Goal: Find specific page/section: Find specific page/section

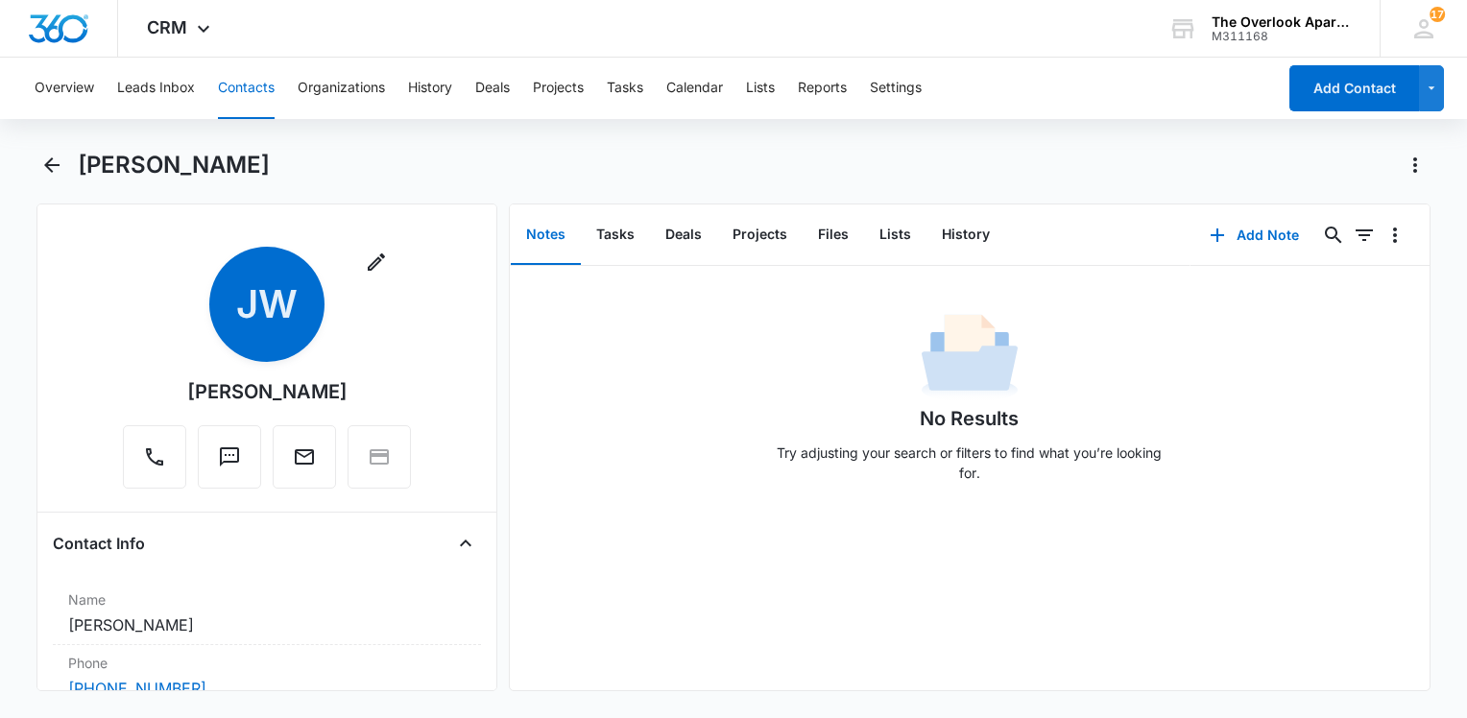
click at [241, 96] on button "Contacts" at bounding box center [246, 88] width 57 height 61
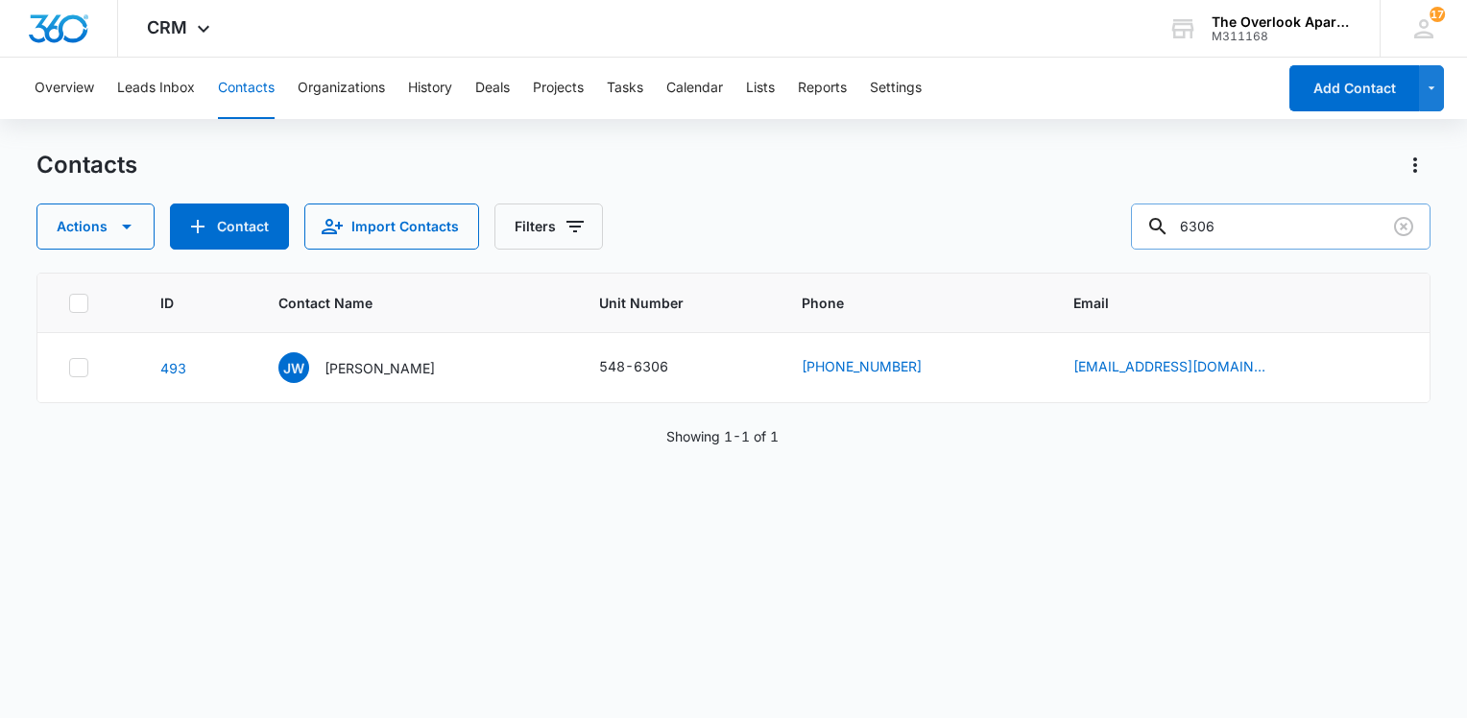
click at [1251, 227] on input "6306" at bounding box center [1281, 227] width 300 height 46
click at [1249, 225] on input "6306" at bounding box center [1281, 227] width 300 height 46
click at [1265, 216] on input "6306" at bounding box center [1281, 227] width 300 height 46
click at [1263, 208] on input "6306" at bounding box center [1281, 227] width 300 height 46
click at [1262, 233] on input "6306" at bounding box center [1281, 227] width 300 height 46
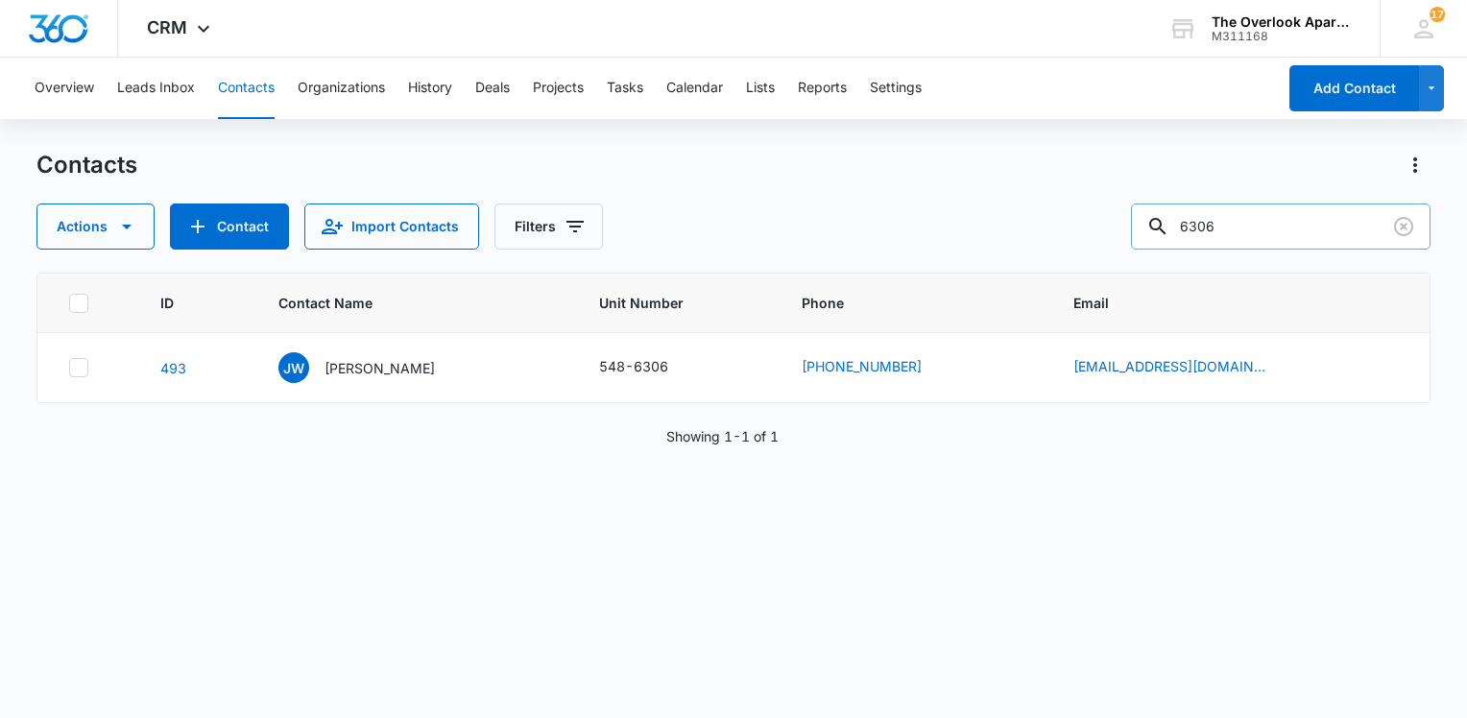
click at [1260, 233] on input "6306" at bounding box center [1281, 227] width 300 height 46
click at [1256, 230] on input "6306" at bounding box center [1281, 227] width 300 height 46
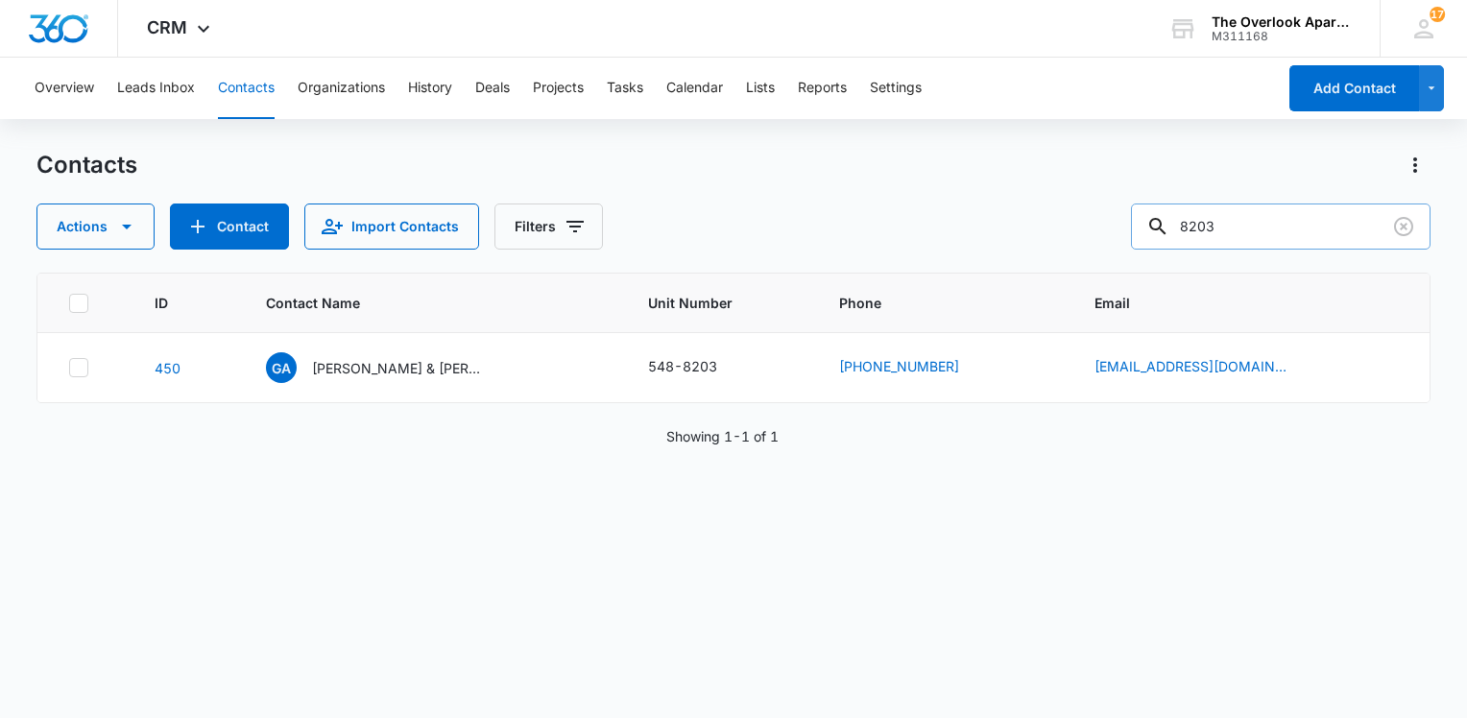
click at [1298, 245] on input "8203" at bounding box center [1281, 227] width 300 height 46
click at [1294, 238] on input "8203" at bounding box center [1281, 227] width 300 height 46
type input "1102"
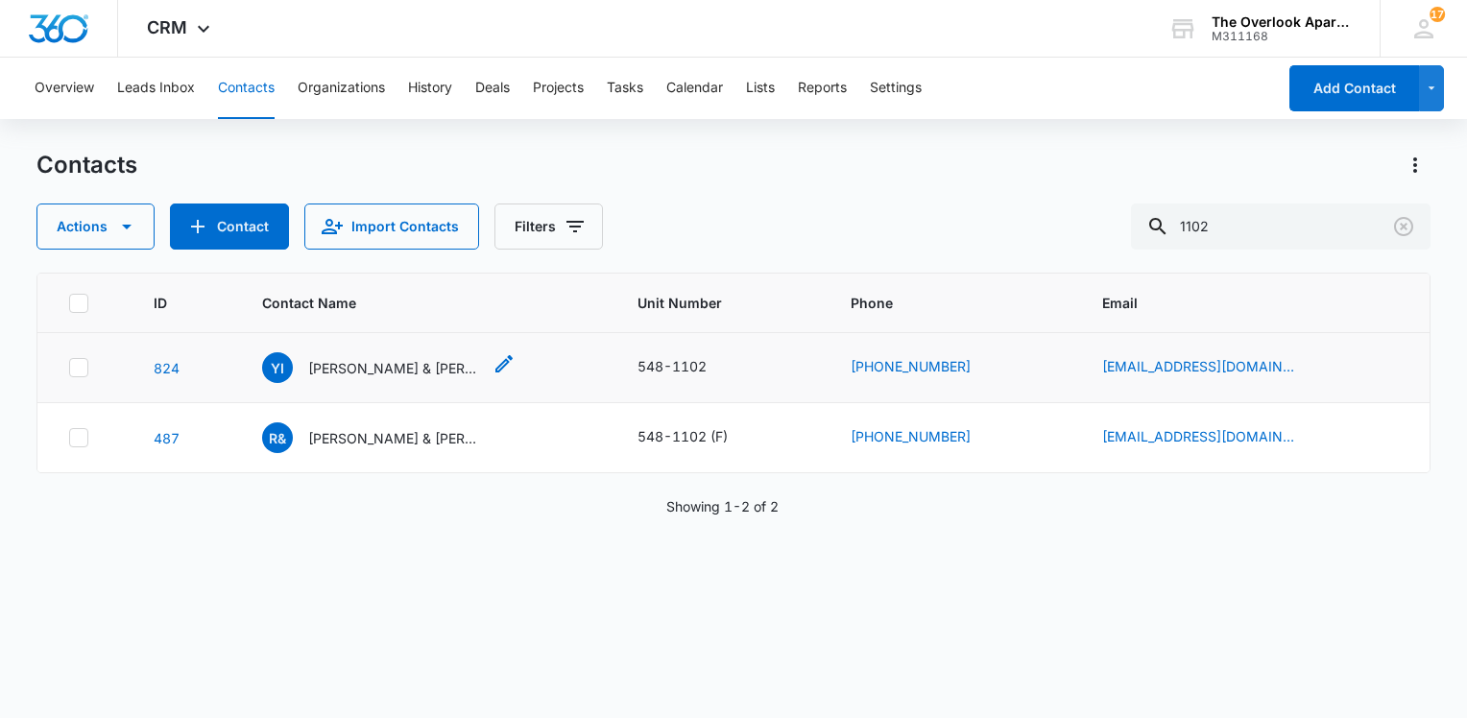
click at [372, 371] on p "[PERSON_NAME] & [PERSON_NAME] [PERSON_NAME]" at bounding box center [394, 368] width 173 height 20
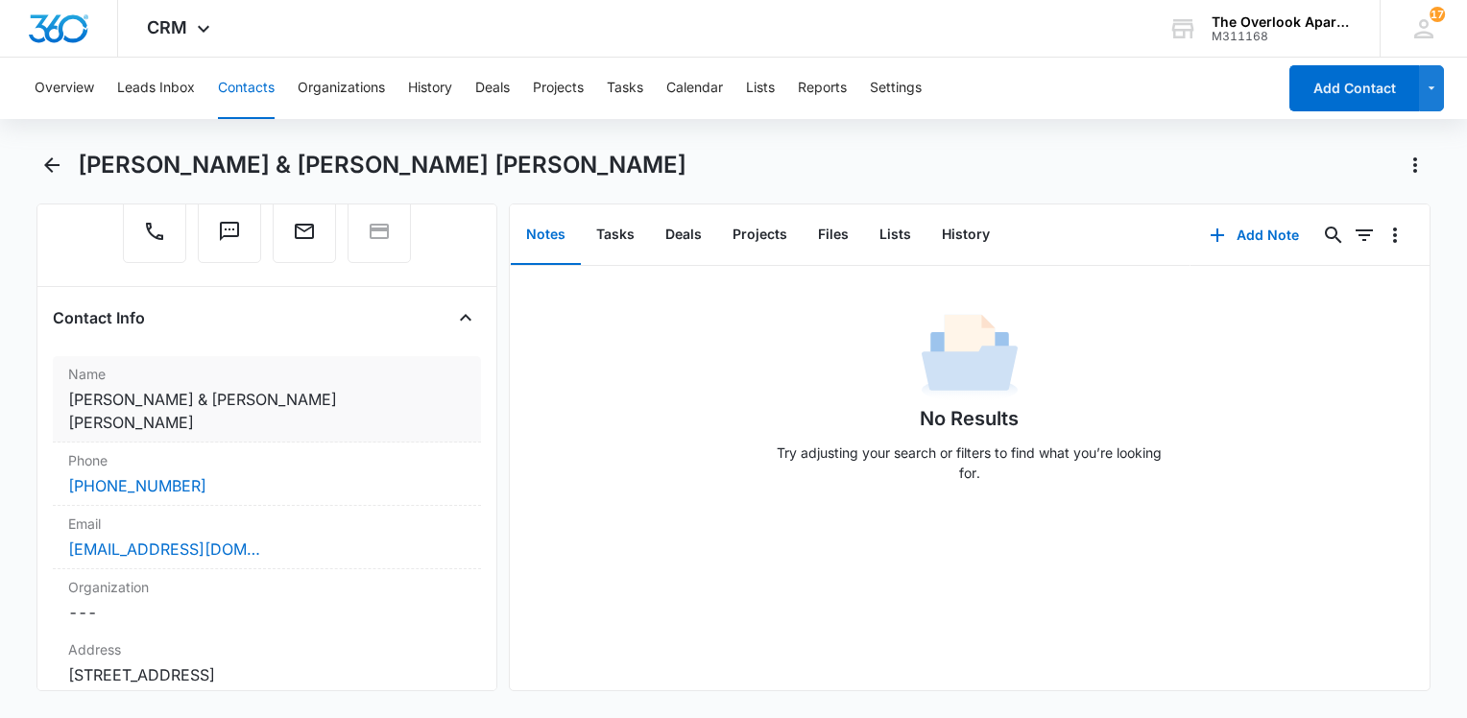
scroll to position [288, 0]
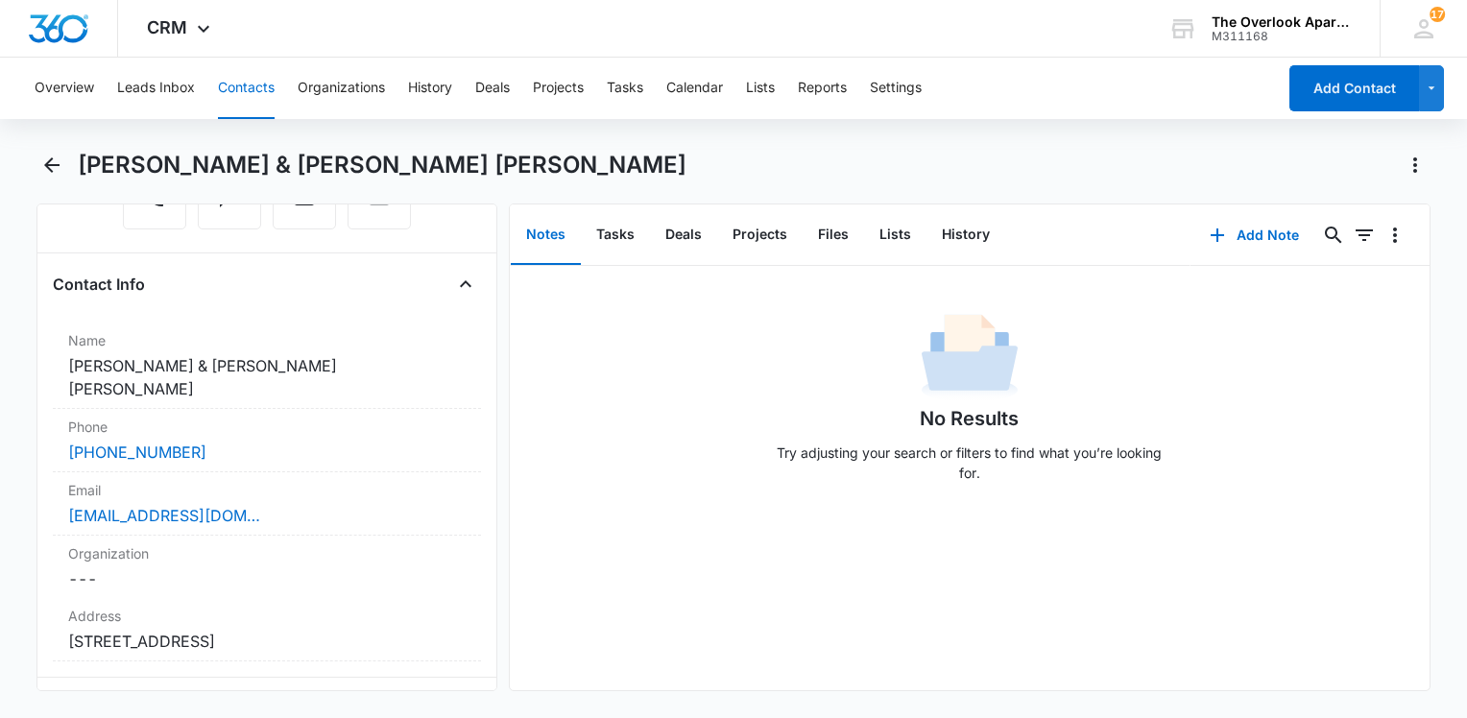
drag, startPoint x: 502, startPoint y: 359, endPoint x: 507, endPoint y: 467, distance: 107.6
click at [541, 462] on div "No Results Try adjusting your search or filters to find what you’re looking for." at bounding box center [970, 403] width 920 height 190
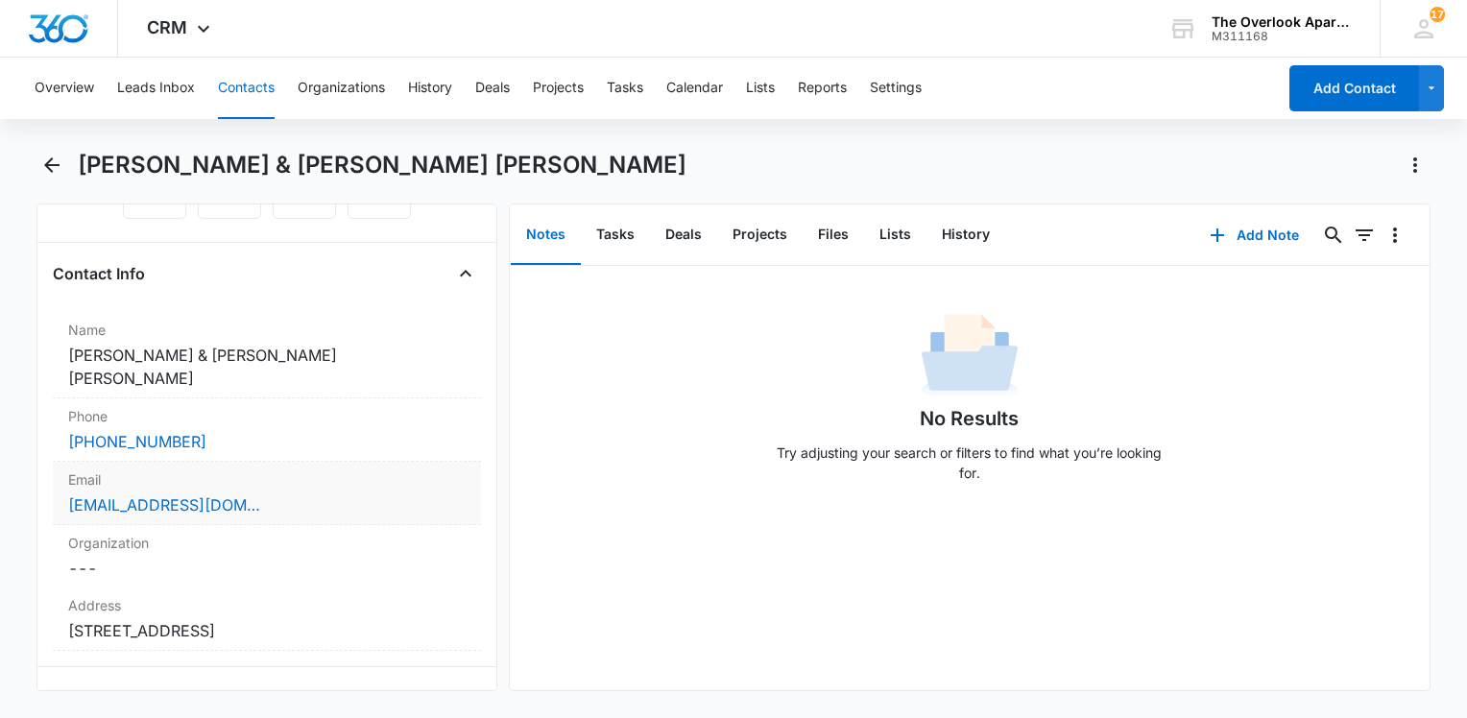
scroll to position [0, 0]
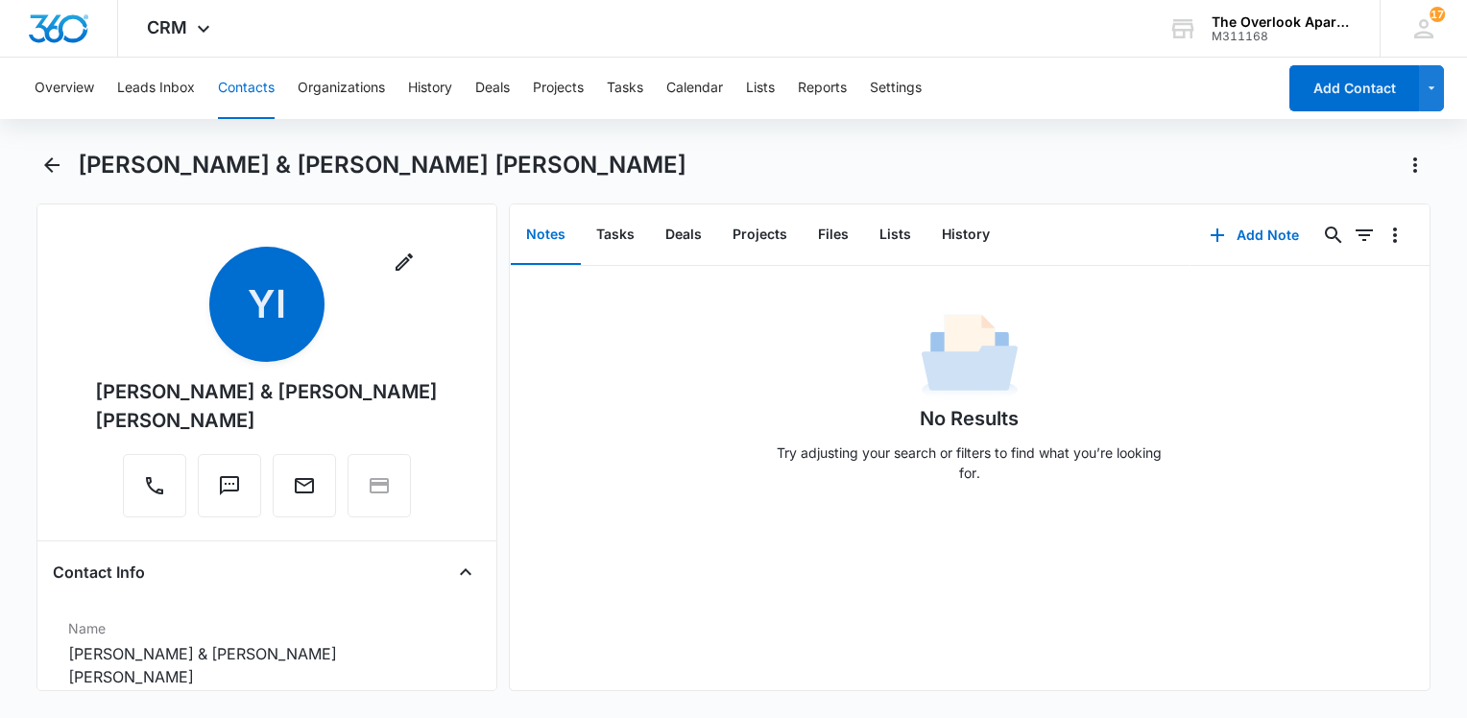
click at [768, 389] on div "No Results Try adjusting your search or filters to find what you’re looking for." at bounding box center [969, 403] width 403 height 190
click at [1130, 540] on div "No Results Try adjusting your search or filters to find what you’re looking for." at bounding box center [970, 478] width 920 height 424
